Goal: Use online tool/utility: Use online tool/utility

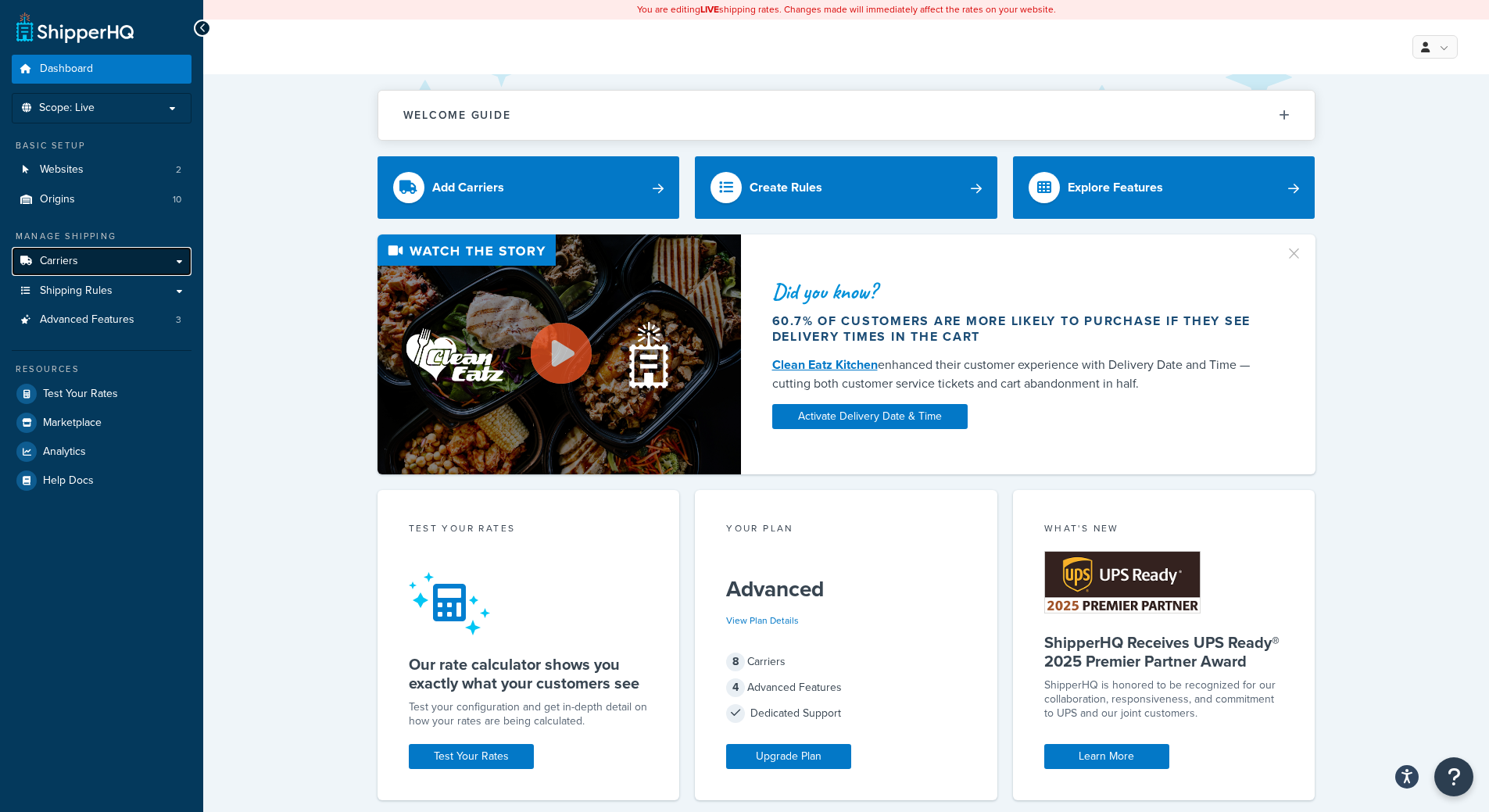
click at [73, 258] on span "Carriers" at bounding box center [59, 261] width 39 height 13
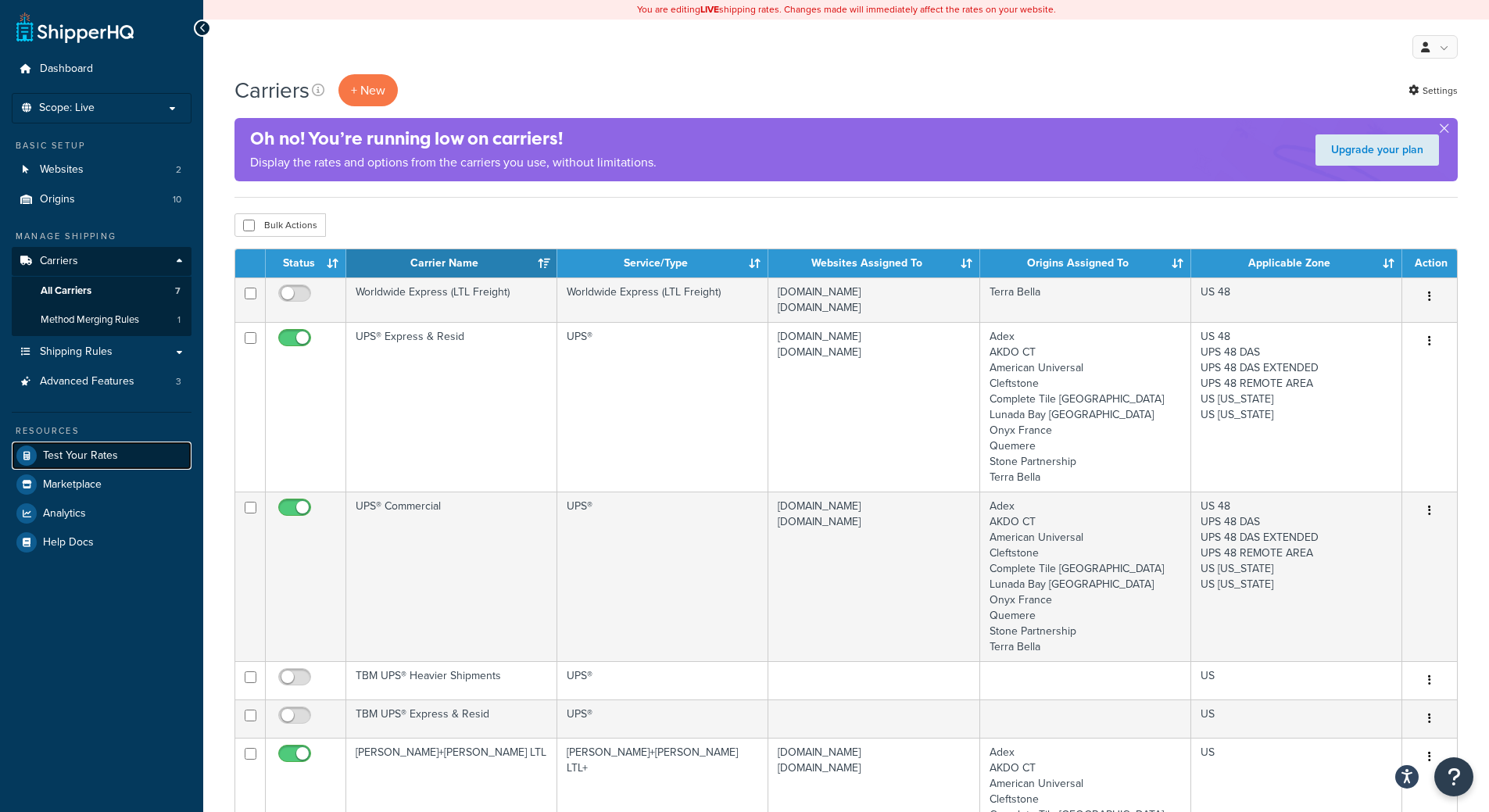
click at [93, 441] on link "Test Your Rates" at bounding box center [101, 455] width 180 height 28
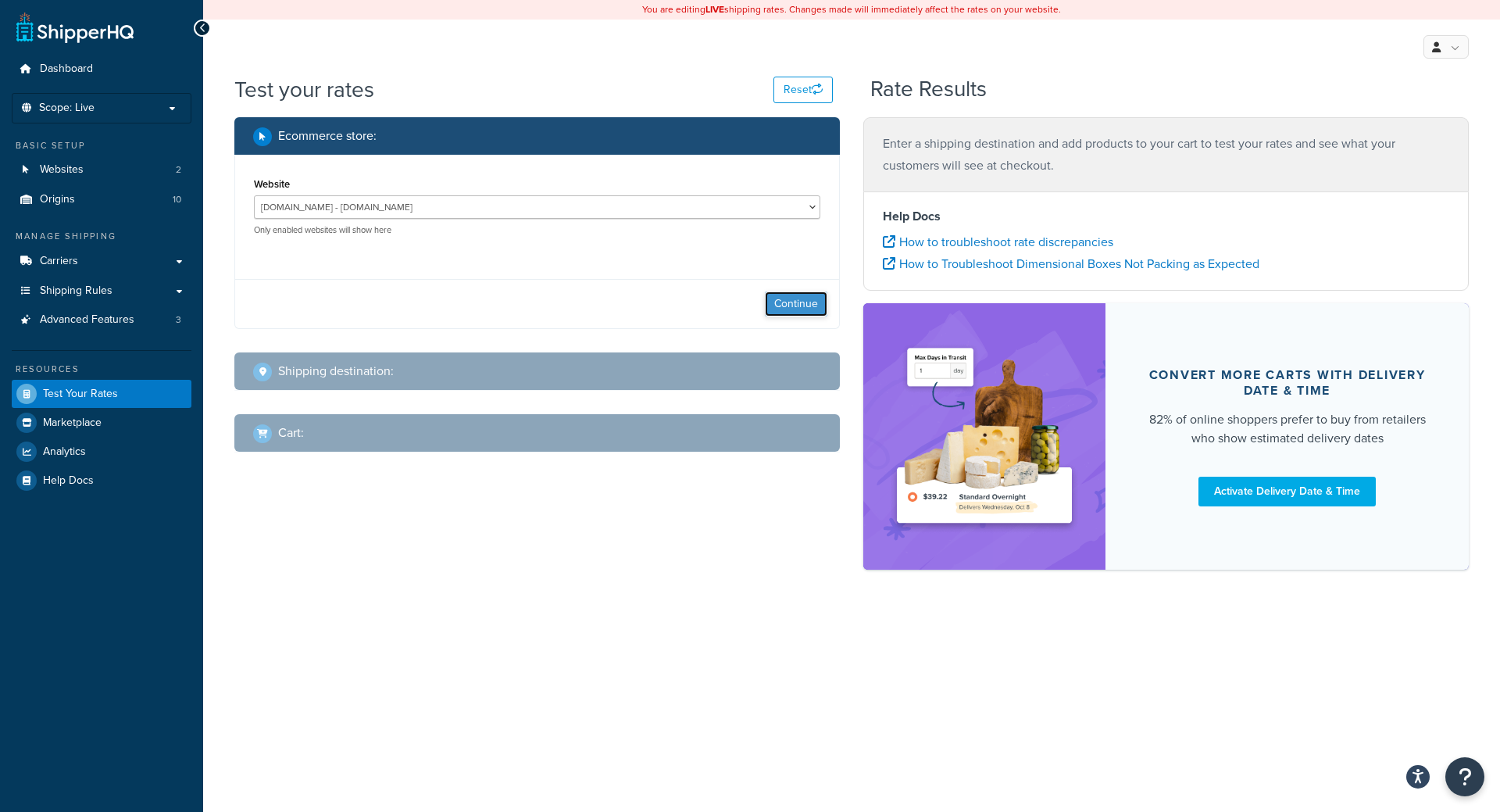
click at [785, 292] on button "Continue" at bounding box center [796, 304] width 63 height 25
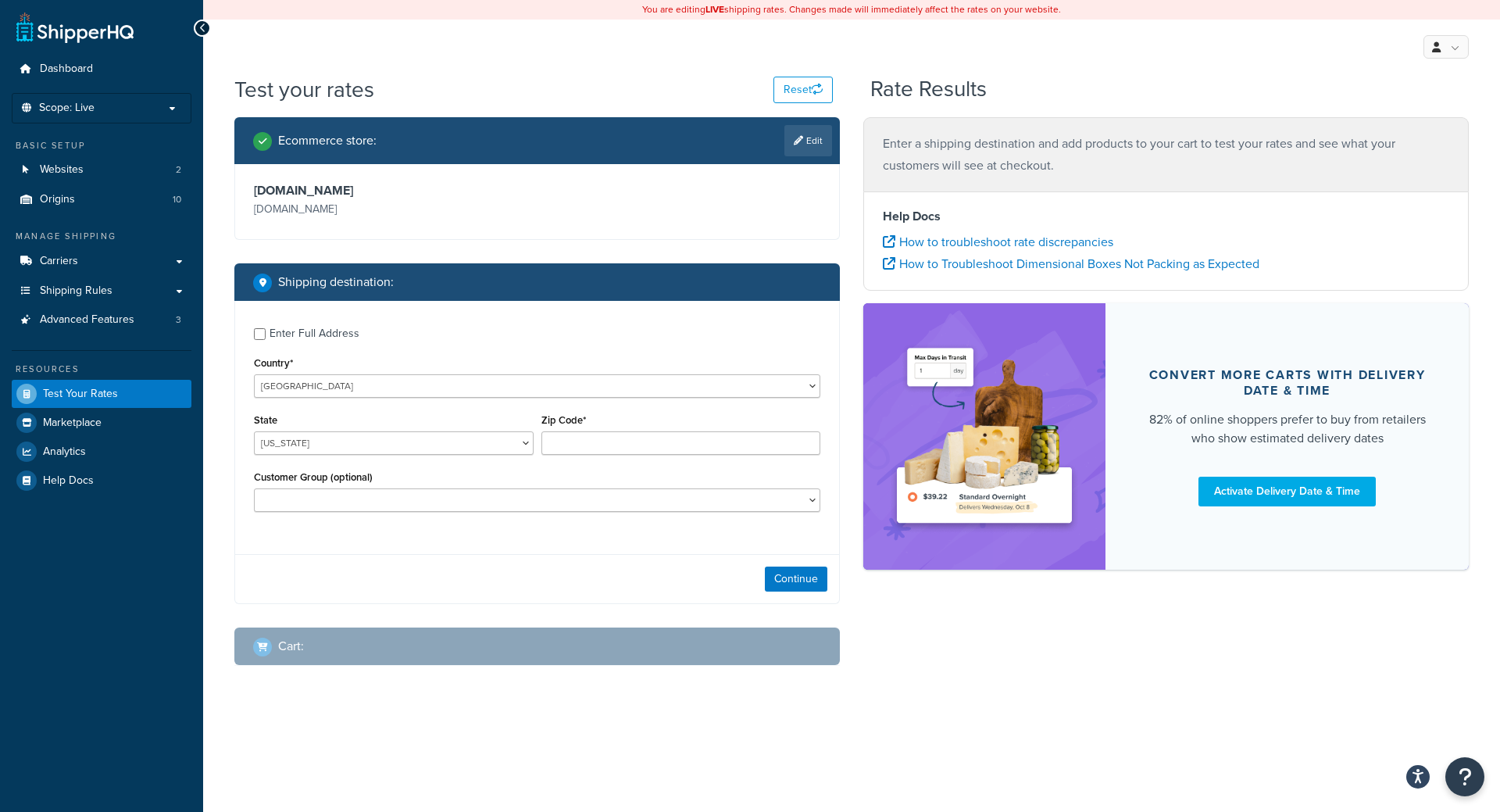
click at [336, 341] on div "Enter Full Address" at bounding box center [314, 334] width 90 height 22
click at [265, 340] on input "Enter Full Address" at bounding box center [259, 334] width 12 height 12
checkbox input "true"
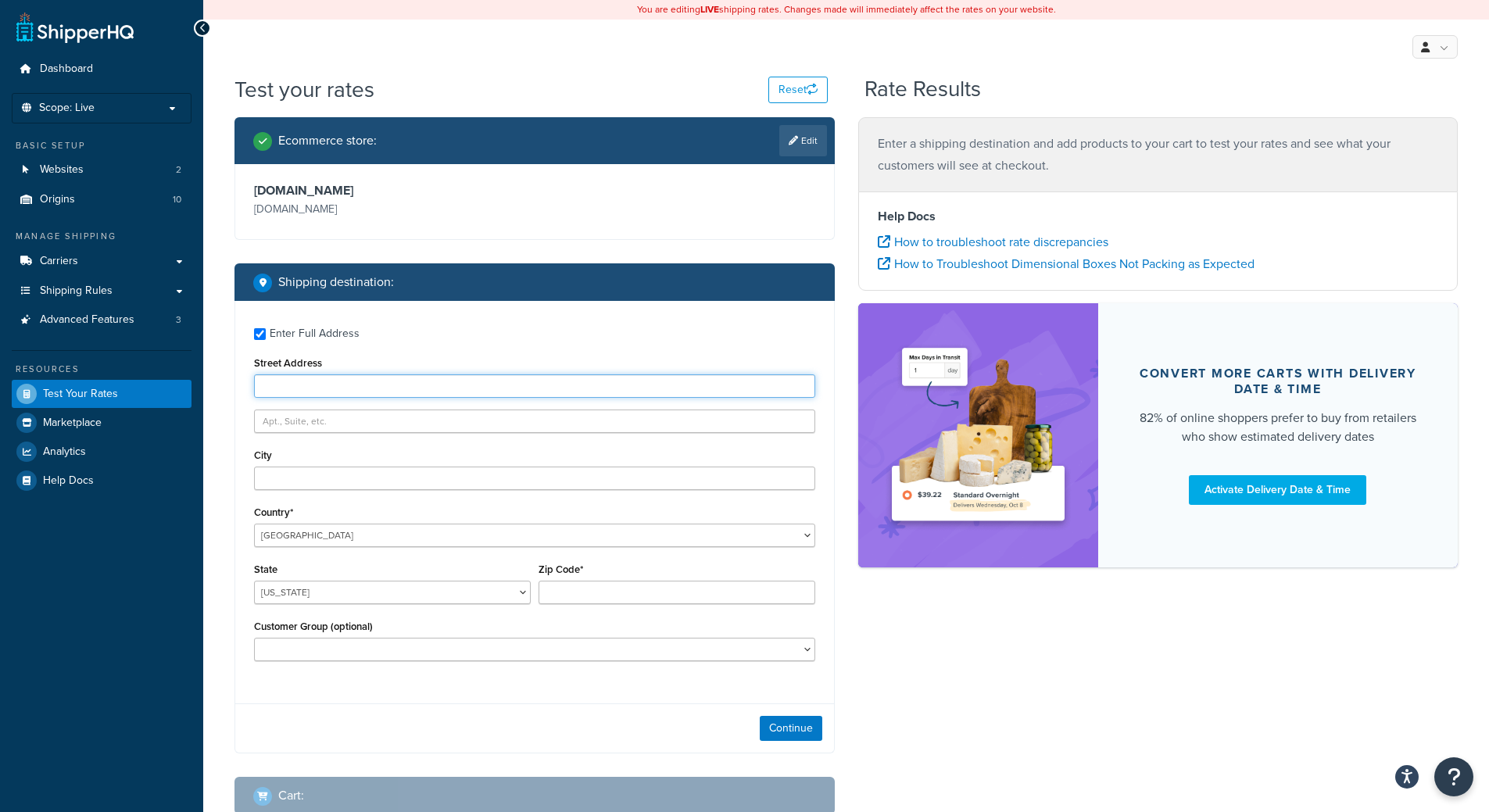
click at [303, 383] on input "Street Address" at bounding box center [534, 386] width 561 height 24
type input "2624 England Street"
type input "Unit 1"
type input "Huntington Beach"
select select "CA"
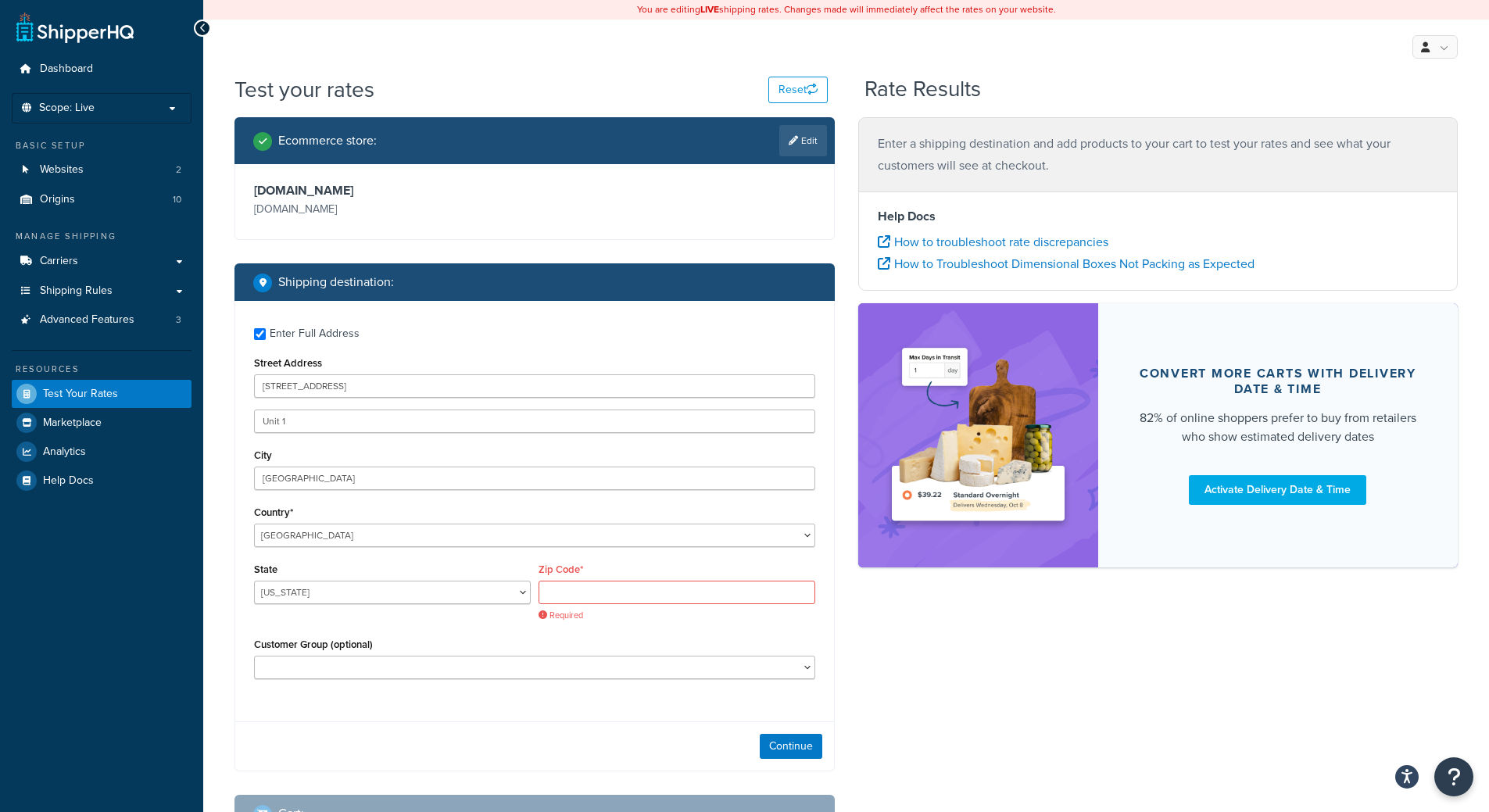
click at [599, 580] on div "Zip Code* Required" at bounding box center [677, 590] width 277 height 63
drag, startPoint x: 593, startPoint y: 591, endPoint x: 603, endPoint y: 593, distance: 10.2
click at [593, 591] on input "Zip Code*" at bounding box center [677, 592] width 277 height 24
paste input "92648"
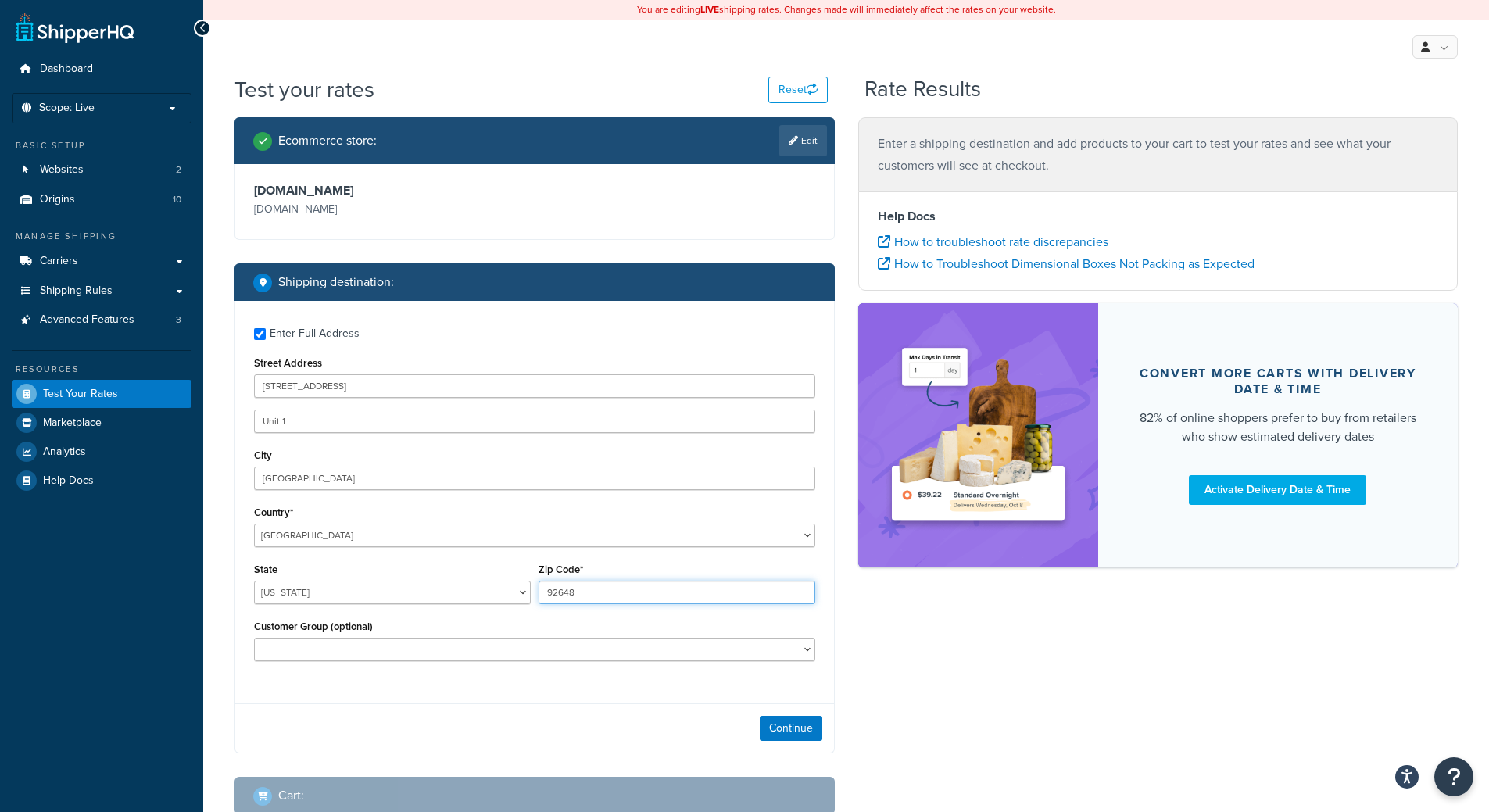
type input "92648"
click at [916, 691] on div "Ecommerce store : Edit completetile.com completetile.com Shipping destination :…" at bounding box center [846, 477] width 1247 height 721
click at [794, 720] on button "Continue" at bounding box center [791, 728] width 63 height 25
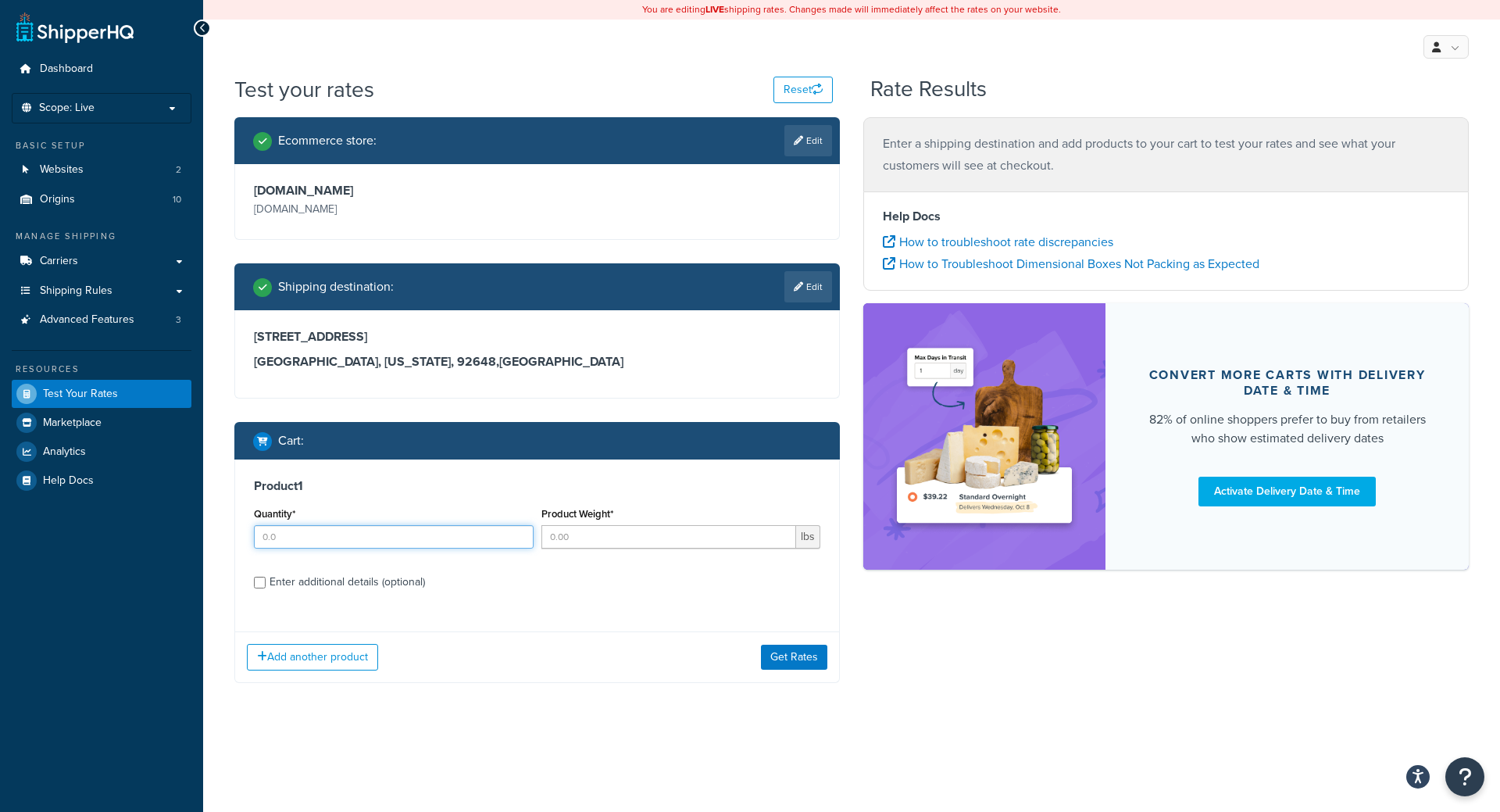
click at [389, 539] on input "Quantity*" at bounding box center [393, 537] width 280 height 24
type input "1"
click at [657, 540] on input "Product Weight*" at bounding box center [668, 537] width 255 height 24
type input "1"
click at [652, 580] on label "Enter additional details (optional)" at bounding box center [544, 580] width 551 height 25
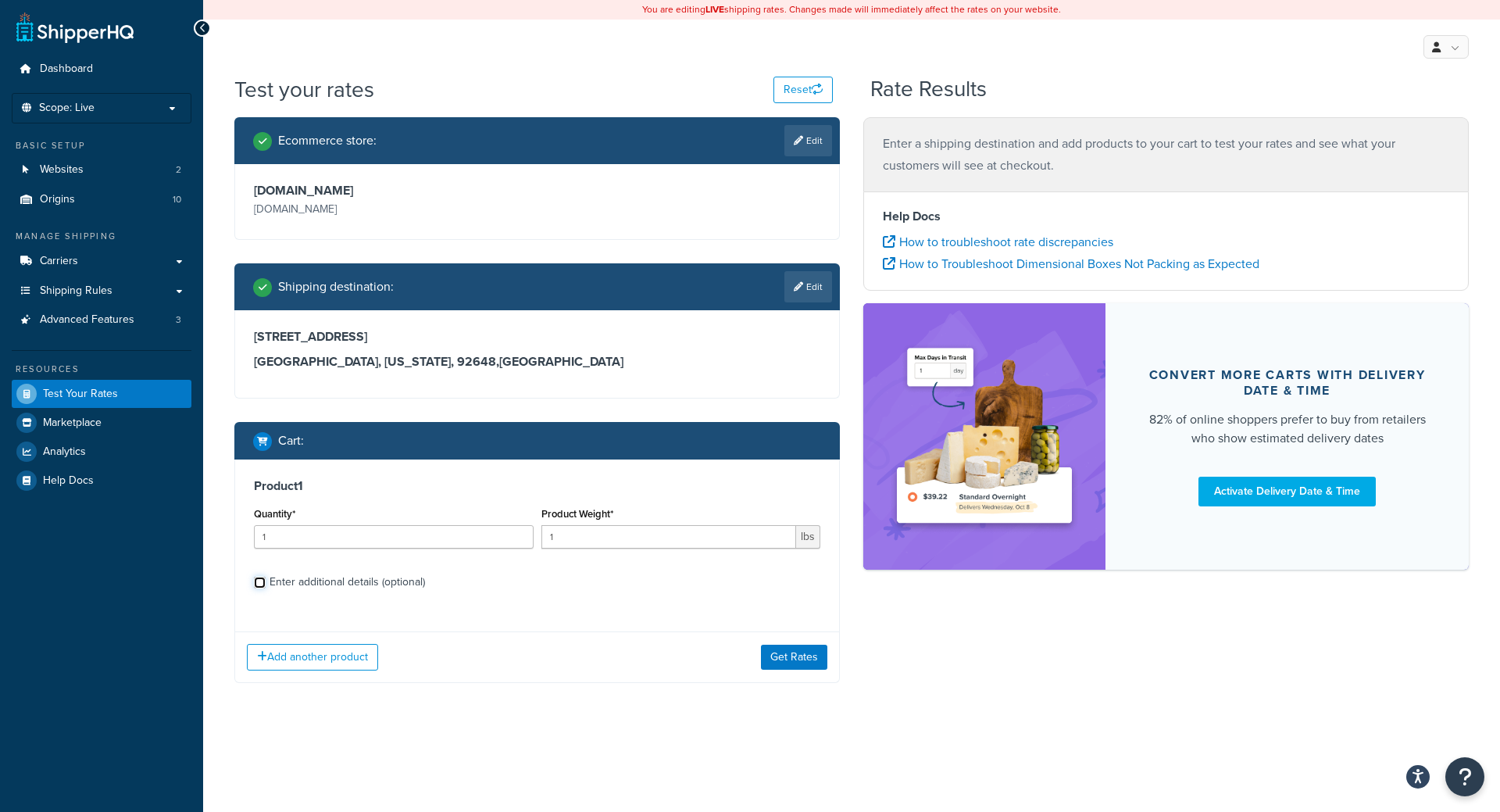
click at [265, 580] on input "Enter additional details (optional)" at bounding box center [259, 582] width 12 height 12
checkbox input "true"
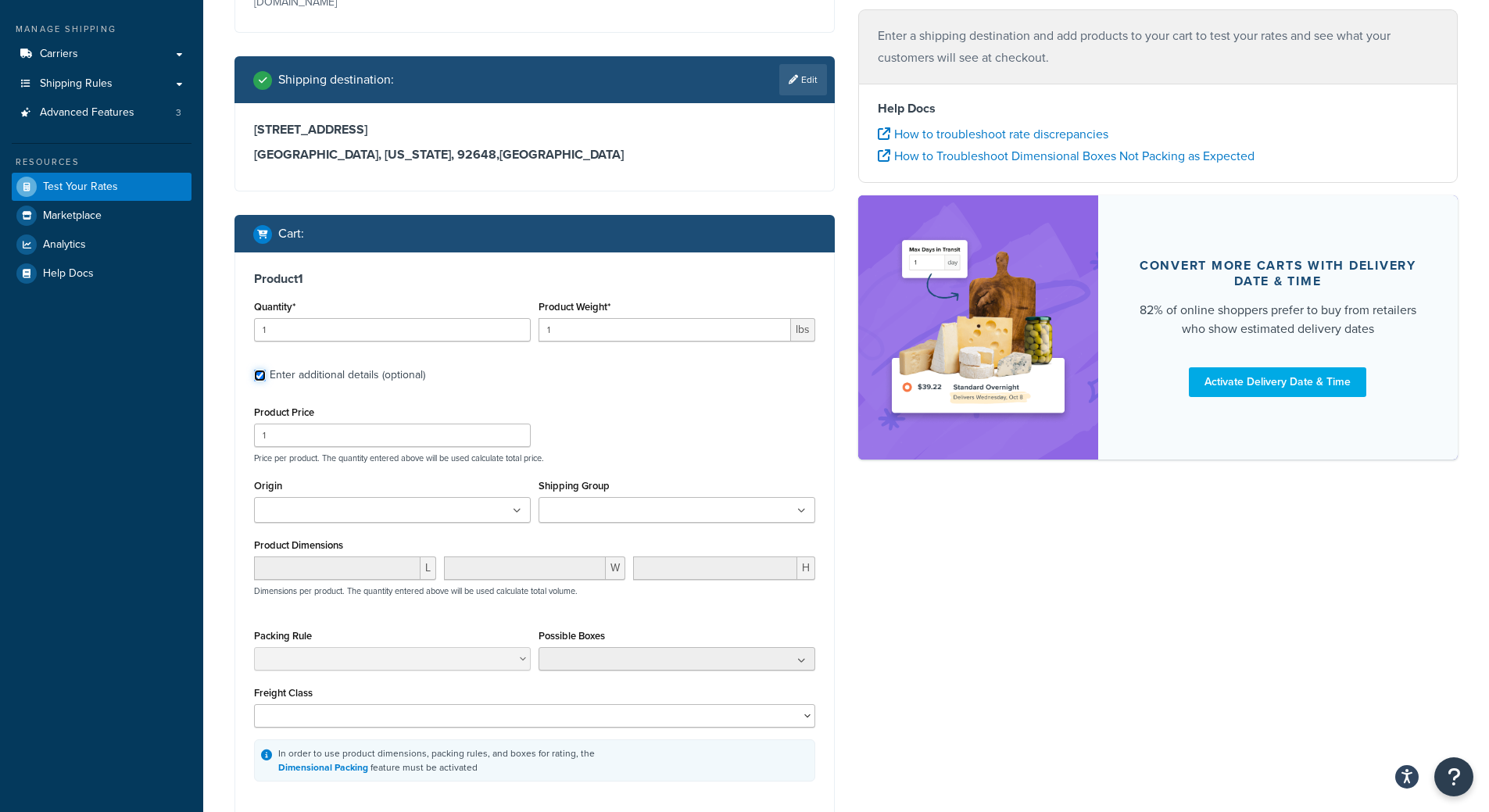
scroll to position [234, 0]
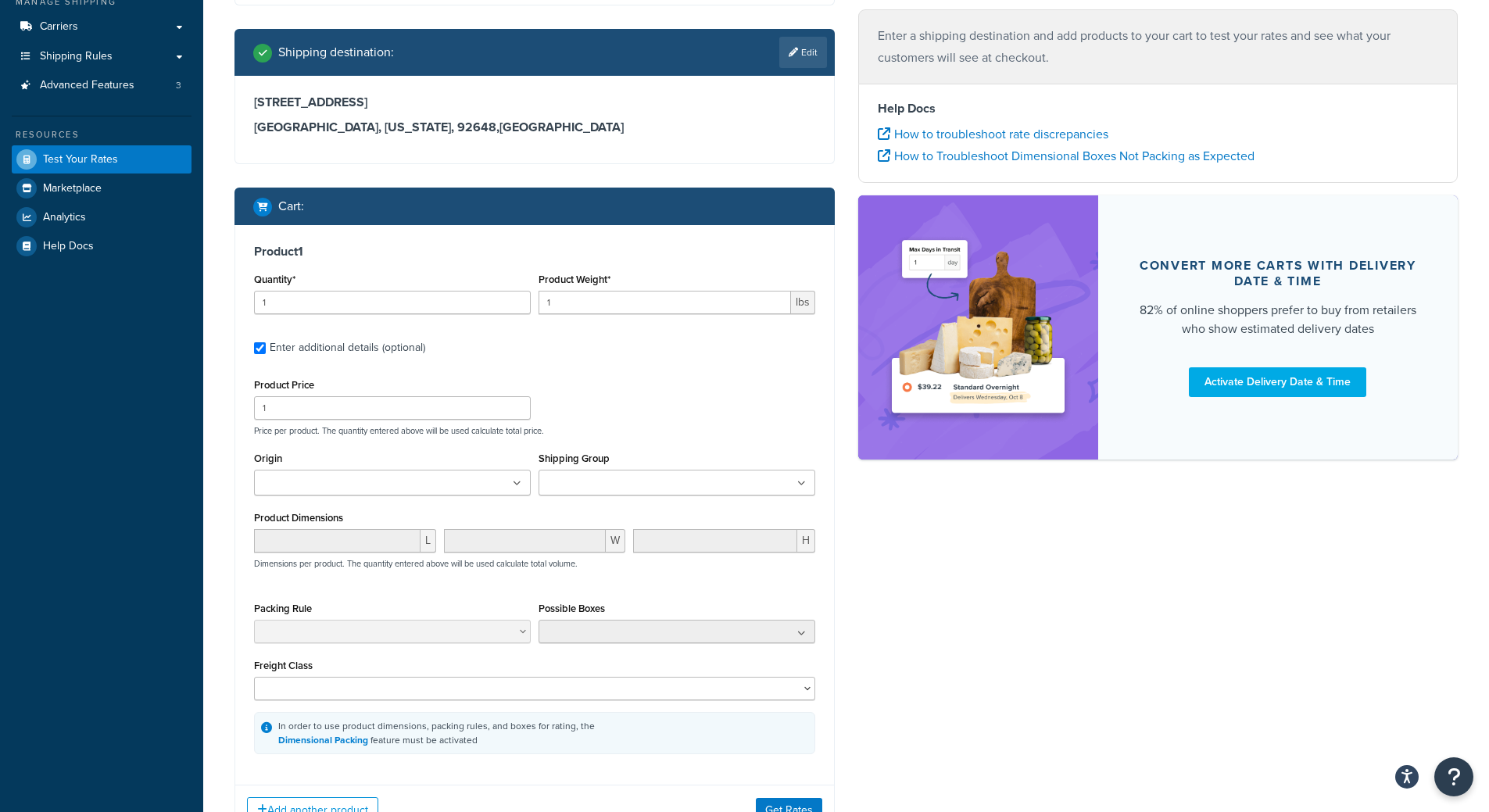
click at [331, 479] on input "Origin" at bounding box center [328, 484] width 138 height 17
type input "on"
click at [1138, 695] on div "Ecommerce store : Edit completetile.com completetile.com Shipping destination :…" at bounding box center [846, 374] width 1247 height 982
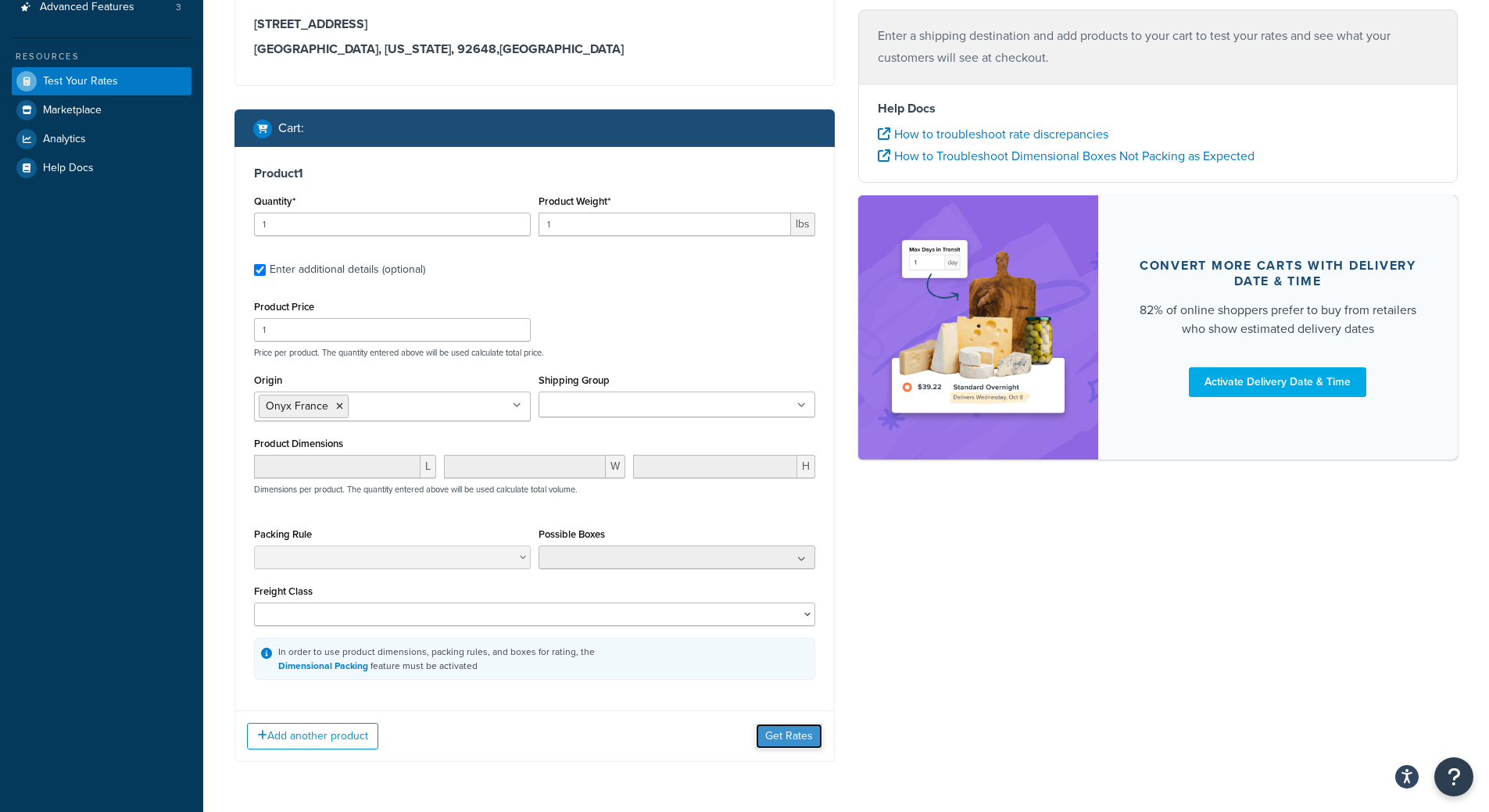
click at [772, 730] on button "Get Rates" at bounding box center [789, 736] width 67 height 25
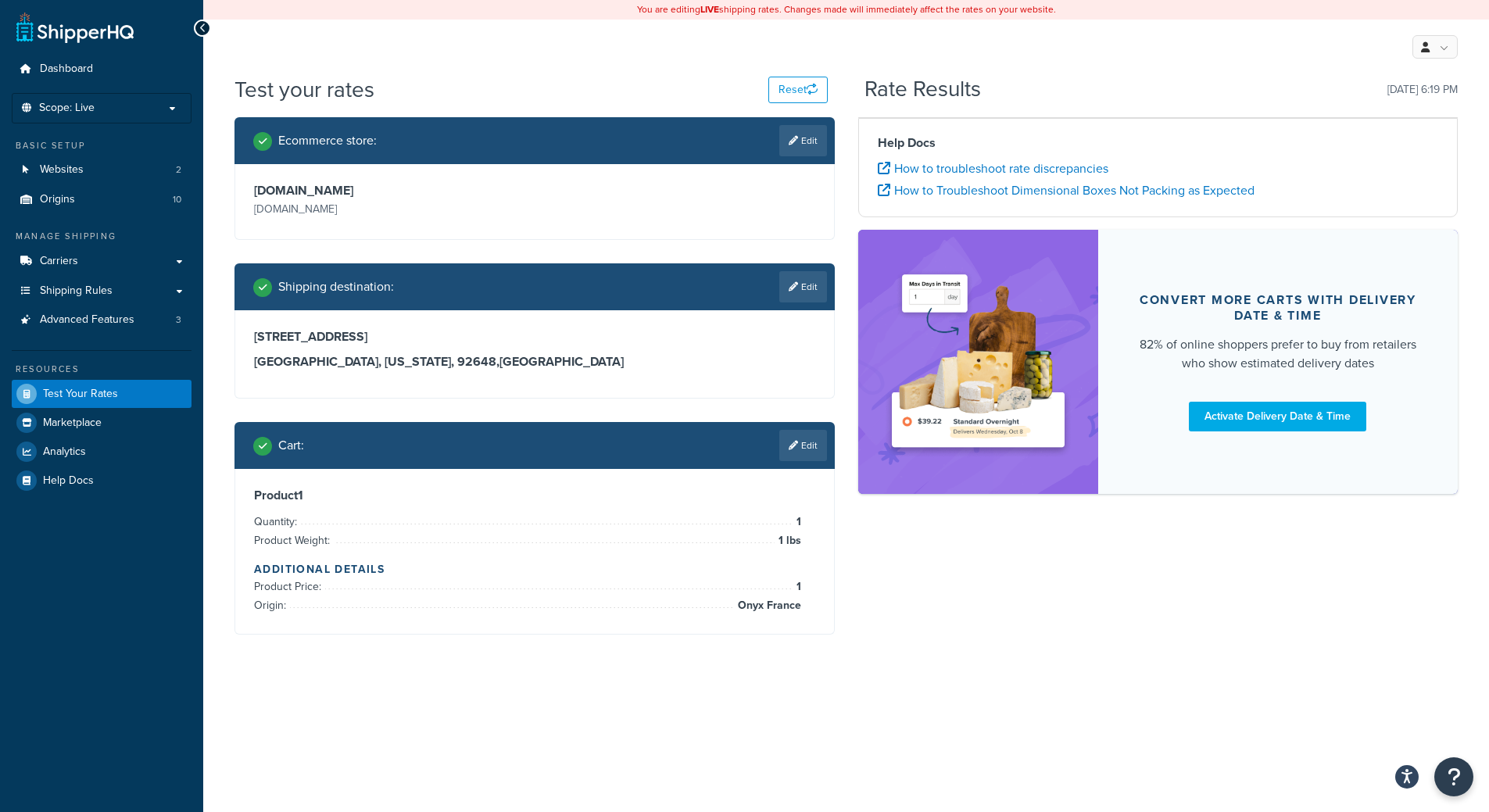
scroll to position [0, 0]
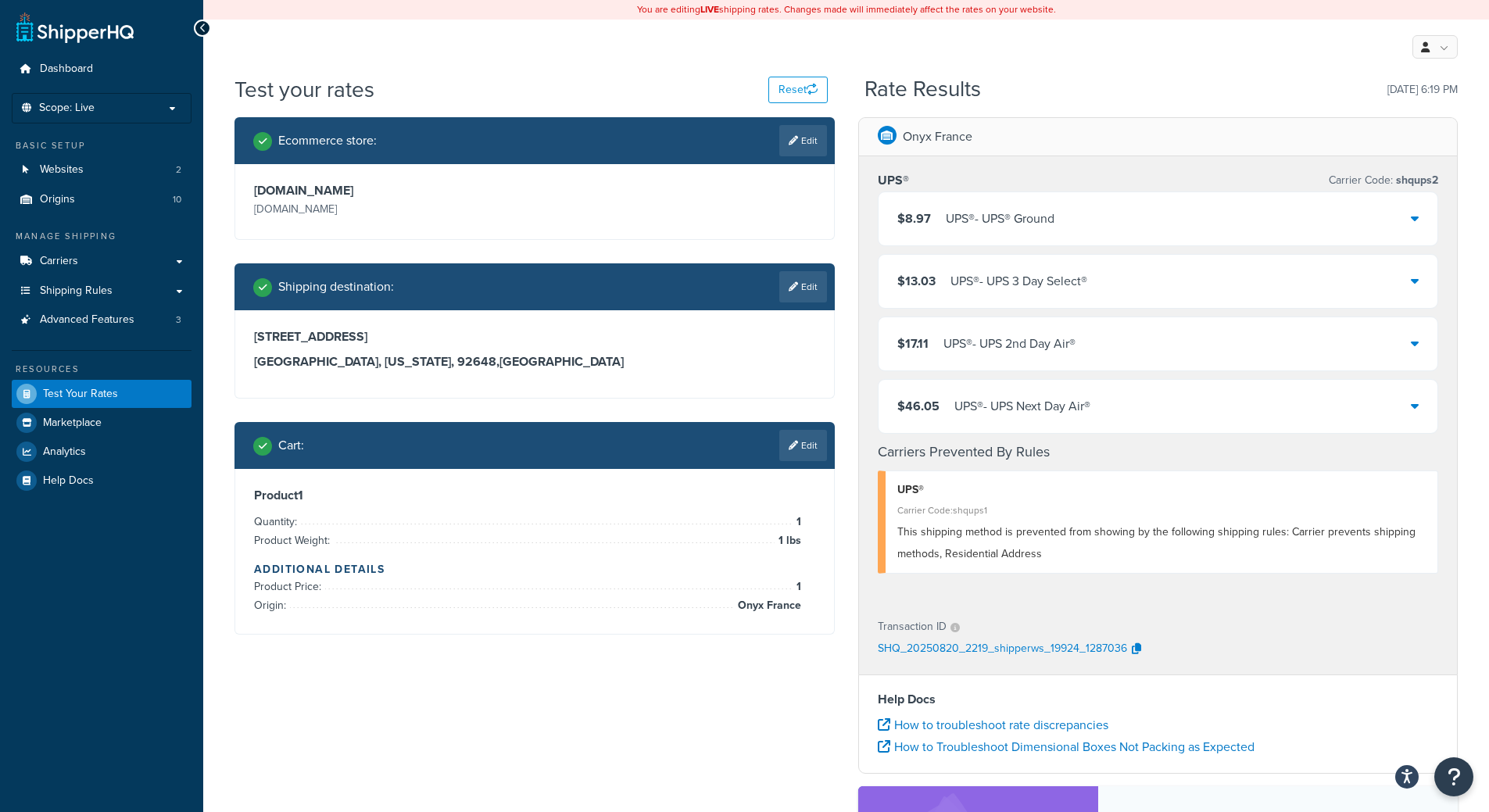
click at [1021, 224] on div "UPS® - UPS® Ground" at bounding box center [1000, 219] width 108 height 22
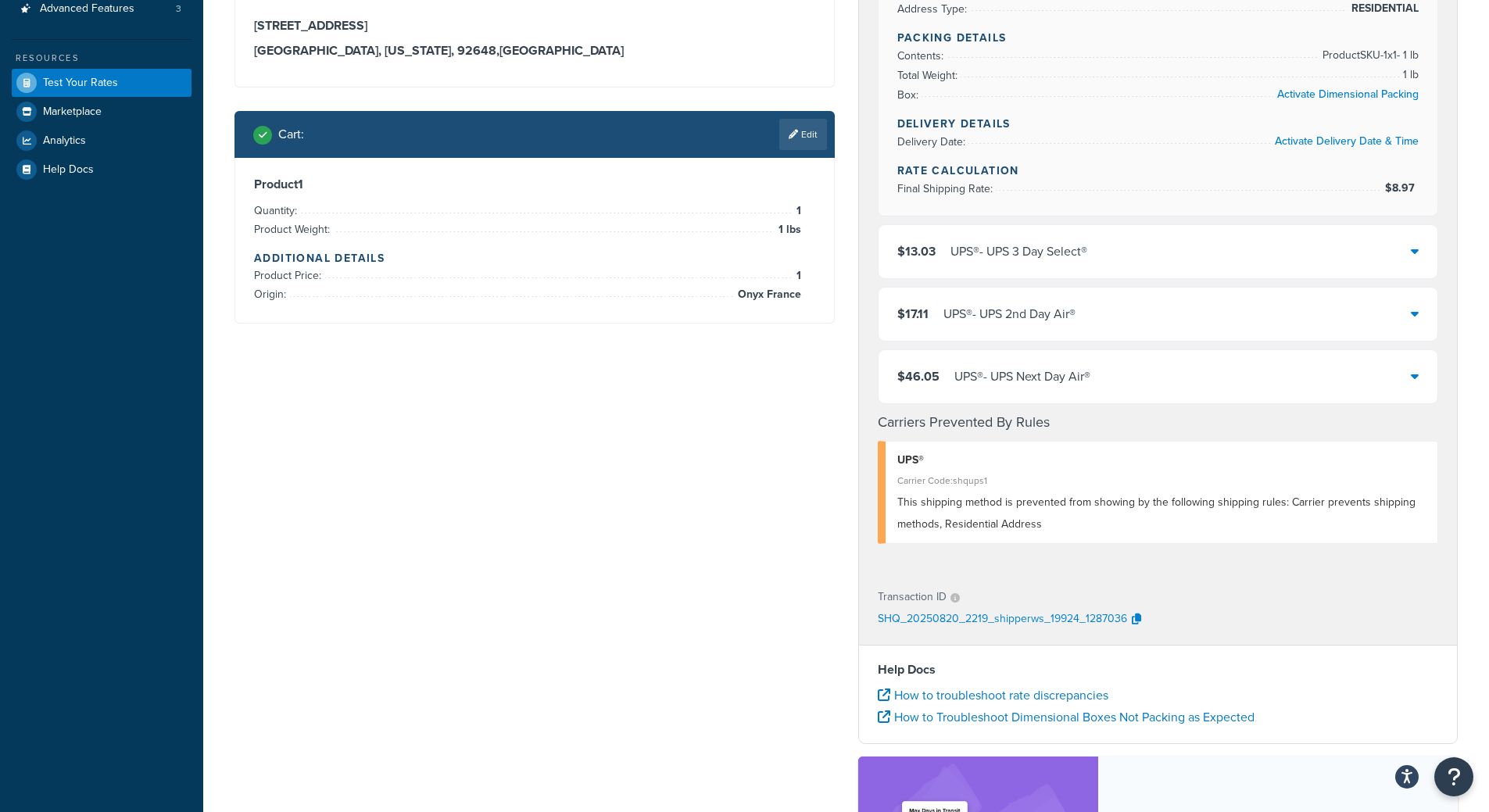
scroll to position [313, 0]
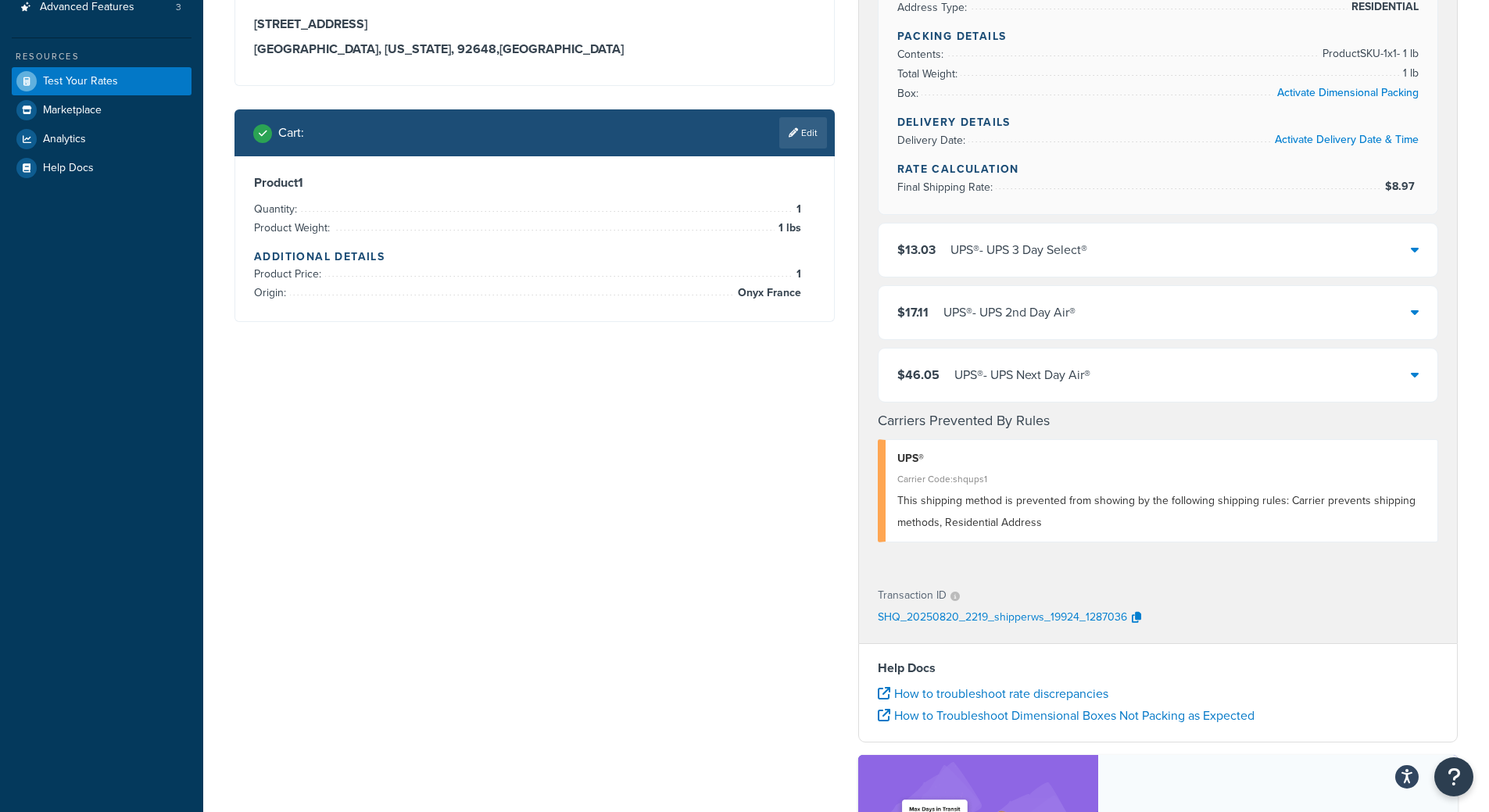
click at [1014, 508] on span "This shipping method is prevented from showing by the following shipping rules:…" at bounding box center [1157, 511] width 519 height 38
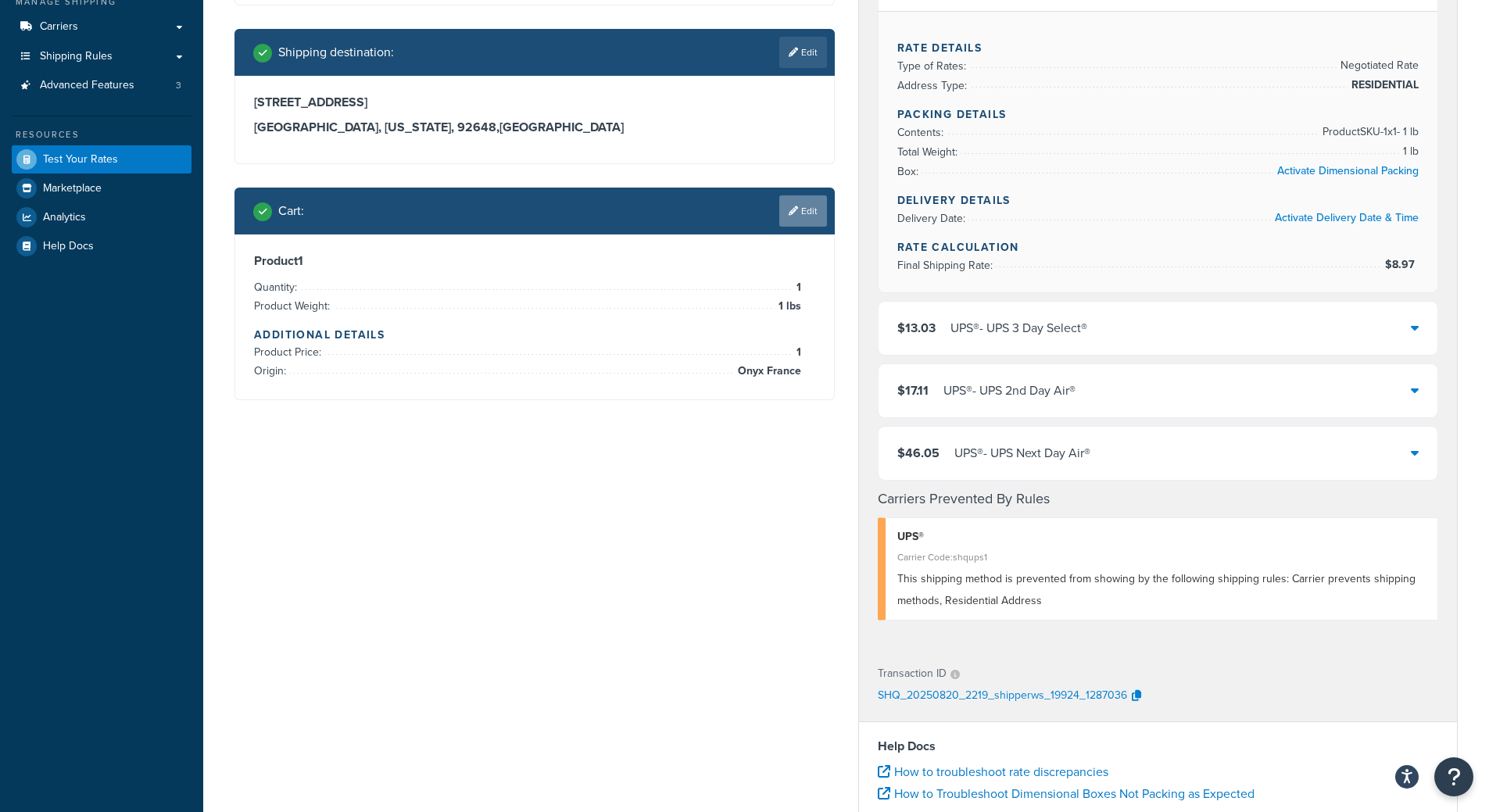
click at [783, 209] on link "Edit" at bounding box center [803, 211] width 48 height 31
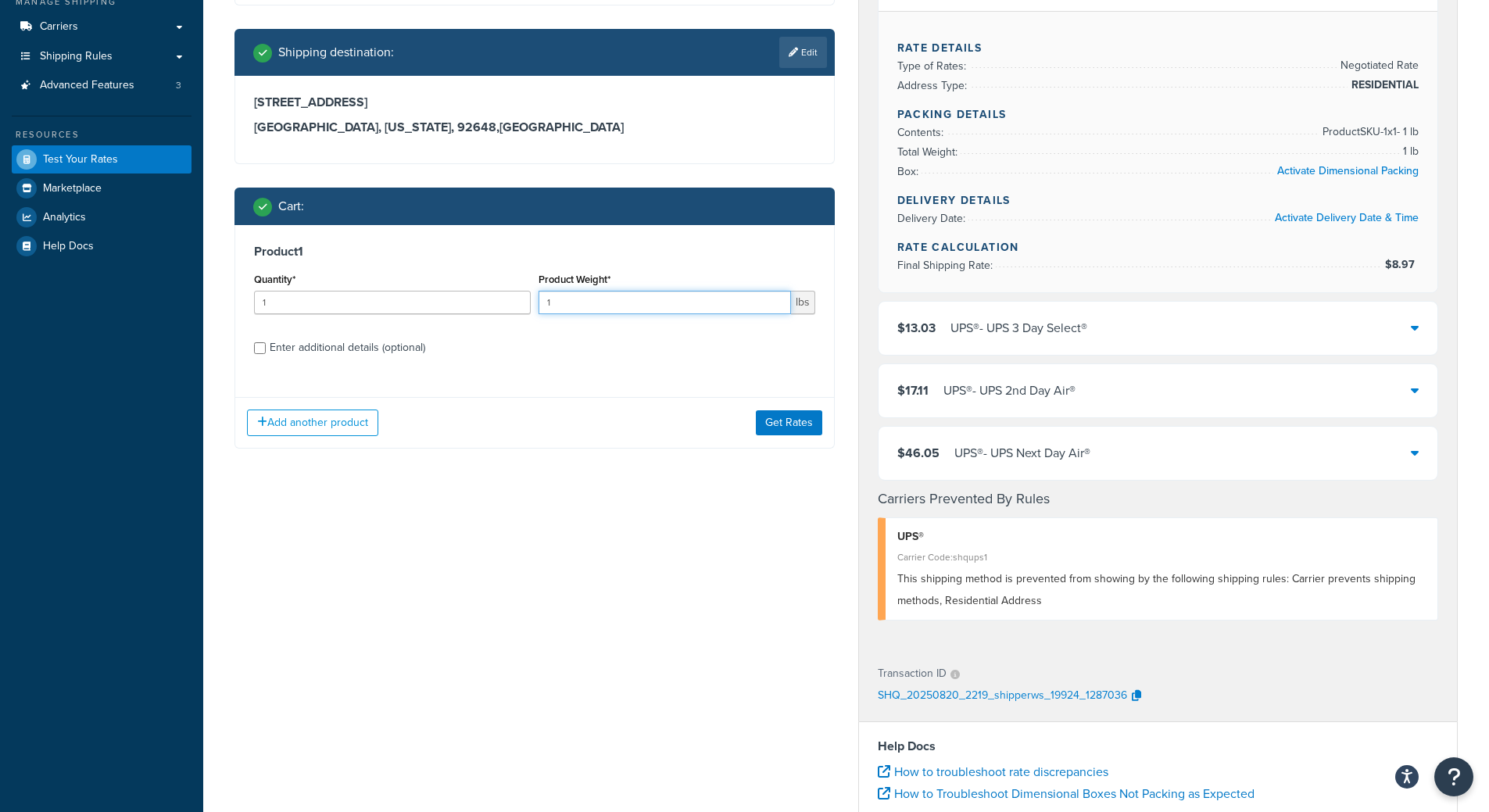
click at [582, 305] on input "1" at bounding box center [664, 302] width 252 height 24
type input "1"
type input "2"
click at [807, 416] on button "Get Rates" at bounding box center [789, 422] width 67 height 25
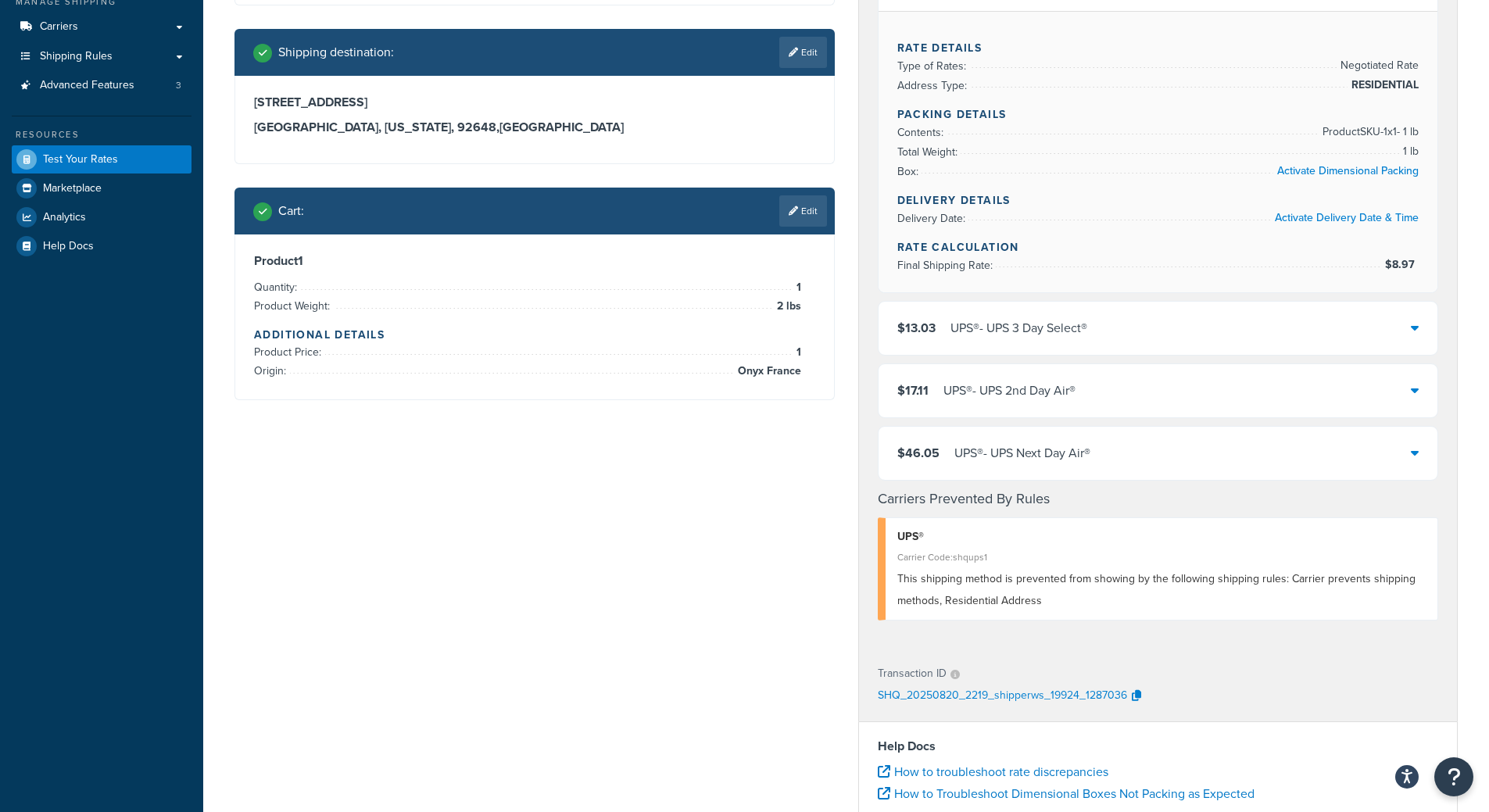
scroll to position [0, 0]
